Goal: Navigation & Orientation: Find specific page/section

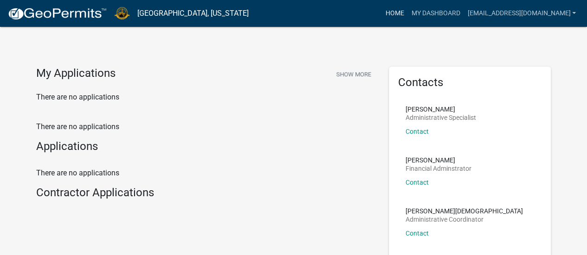
click at [407, 16] on link "Home" at bounding box center [394, 14] width 26 height 18
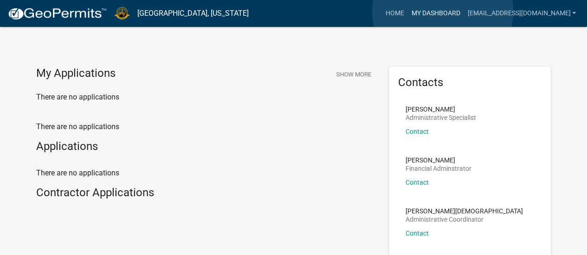
click at [442, 11] on link "My Dashboard" at bounding box center [435, 14] width 56 height 18
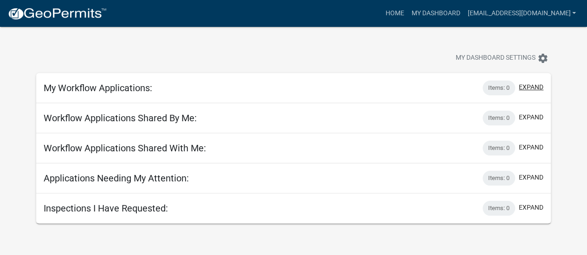
click at [518, 88] on button "expand" at bounding box center [530, 88] width 25 height 10
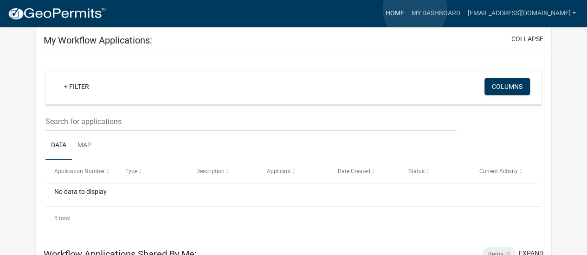
click at [407, 9] on link "Home" at bounding box center [394, 14] width 26 height 18
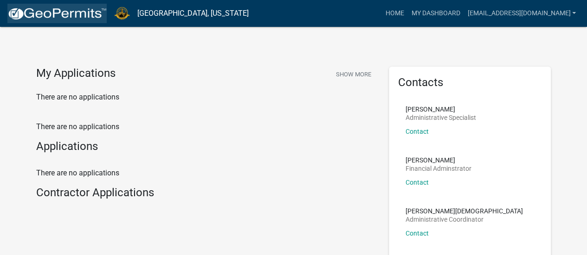
click at [72, 21] on link at bounding box center [56, 13] width 99 height 19
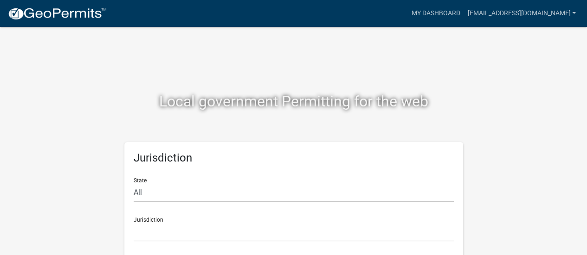
scroll to position [7, 0]
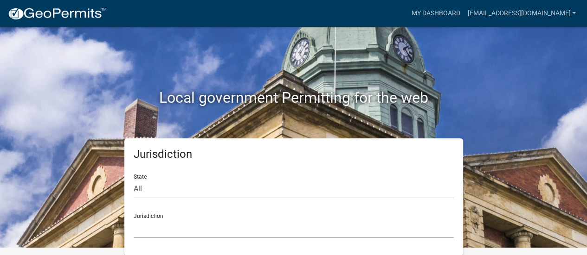
click at [150, 229] on select "[GEOGRAPHIC_DATA], [US_STATE] [GEOGRAPHIC_DATA], [US_STATE][PERSON_NAME][GEOGRA…" at bounding box center [294, 228] width 320 height 19
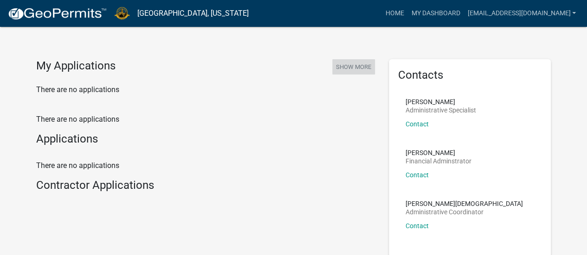
click at [347, 67] on button "Show More" at bounding box center [353, 66] width 43 height 15
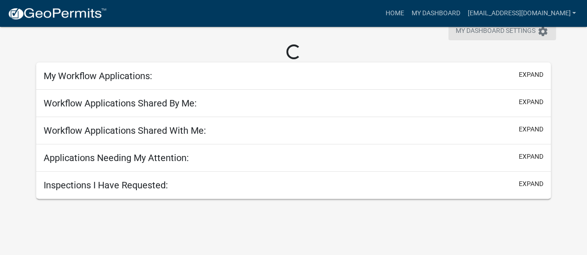
click at [538, 29] on icon "settings" at bounding box center [542, 31] width 11 height 11
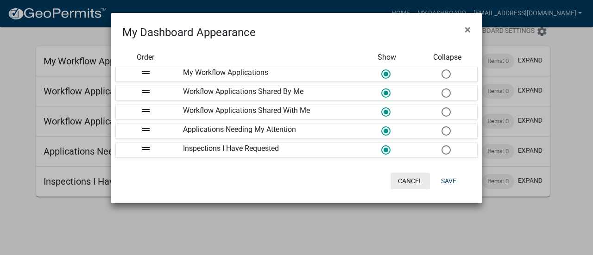
click at [410, 181] on button "Cancel" at bounding box center [410, 181] width 39 height 17
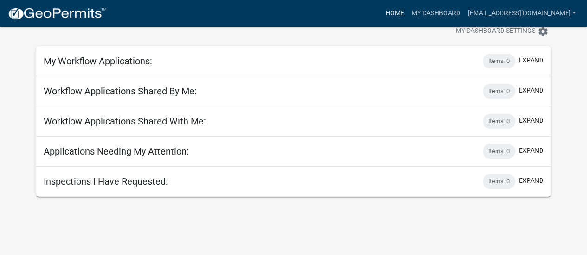
click at [407, 12] on link "Home" at bounding box center [394, 14] width 26 height 18
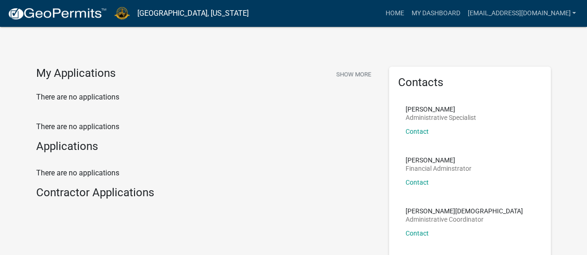
click at [96, 145] on h4 "Applications" at bounding box center [205, 146] width 338 height 13
